Goal: Task Accomplishment & Management: Use online tool/utility

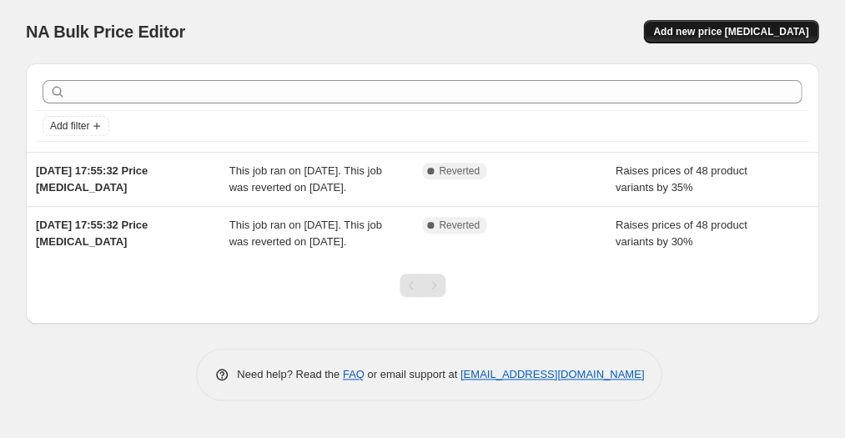
click at [739, 30] on span "Add new price change job" at bounding box center [730, 31] width 155 height 13
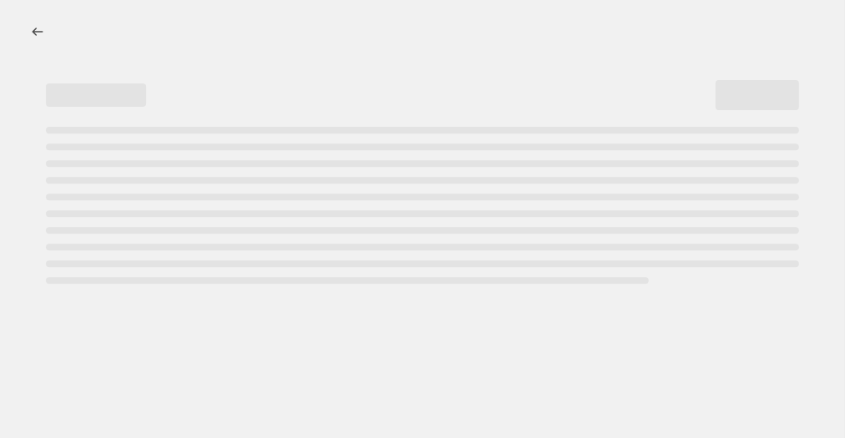
select select "percentage"
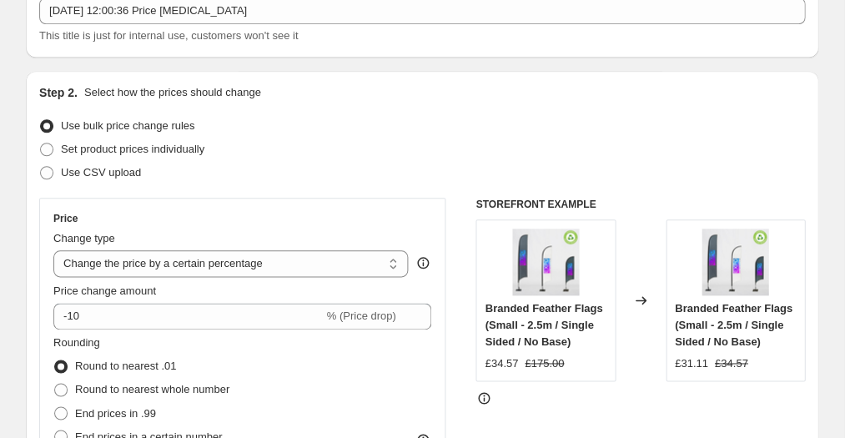
scroll to position [108, 0]
